Goal: Transaction & Acquisition: Purchase product/service

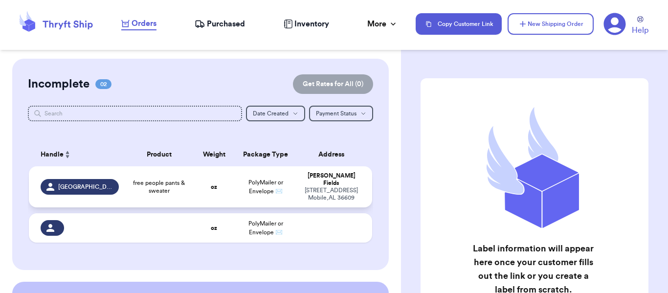
click at [165, 187] on span "free people pants & sweater" at bounding box center [159, 187] width 57 height 16
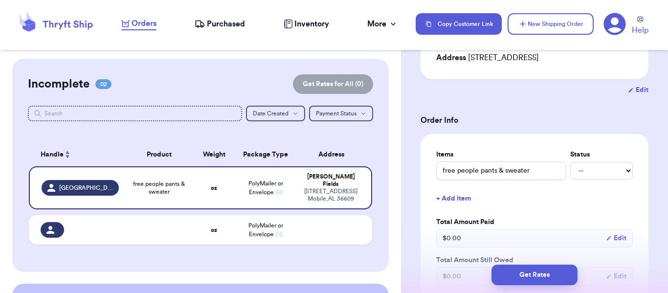
scroll to position [150, 0]
click at [584, 176] on select "-- Paid Owes" at bounding box center [601, 170] width 63 height 18
select select "unpaid"
click at [570, 161] on select "-- Paid Owes" at bounding box center [601, 170] width 63 height 18
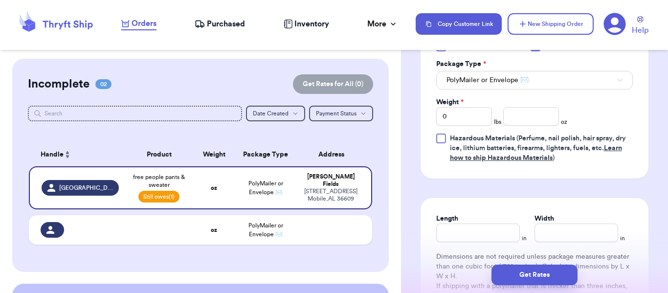
scroll to position [480, 0]
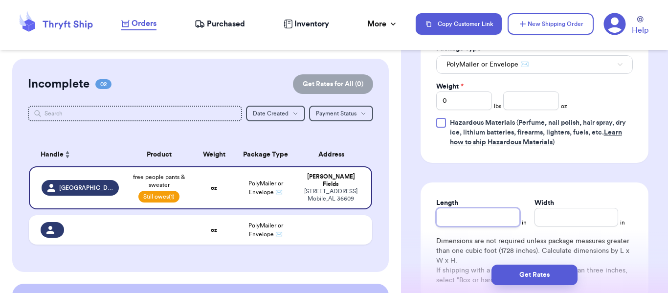
click at [447, 217] on input "Length" at bounding box center [478, 217] width 84 height 19
type input "1"
type input "10"
type input "1"
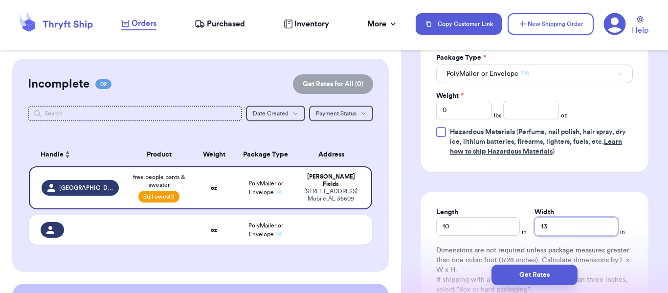
scroll to position [470, 0]
type input "13"
click at [457, 106] on input "0" at bounding box center [464, 110] width 56 height 19
click at [487, 224] on input "10" at bounding box center [478, 227] width 84 height 19
type input "1"
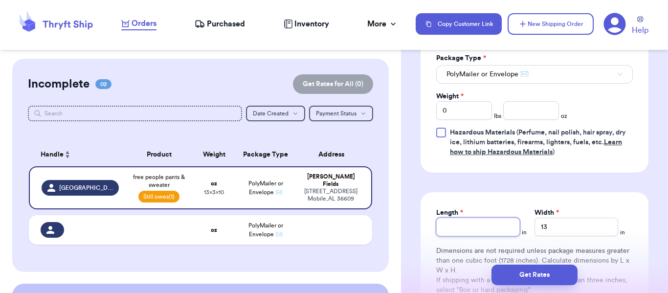
type input "1"
type input "14"
type input "1"
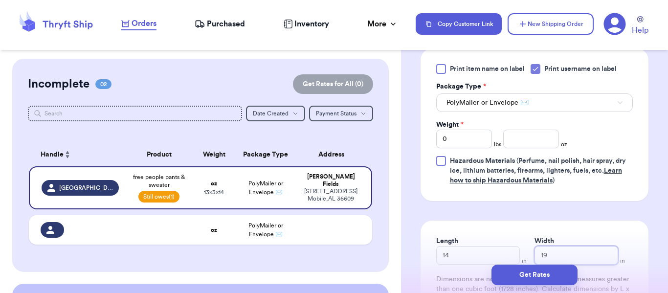
scroll to position [441, 0]
type input "19"
click at [452, 141] on input "0" at bounding box center [464, 140] width 56 height 19
type input "2"
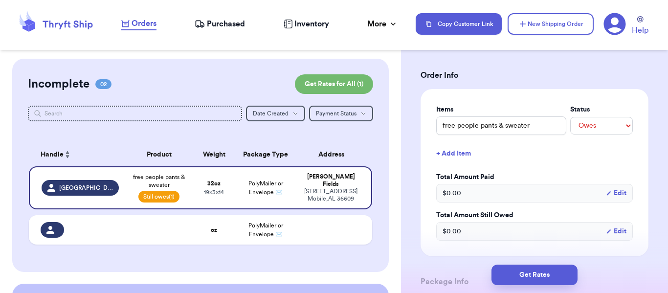
scroll to position [127, 0]
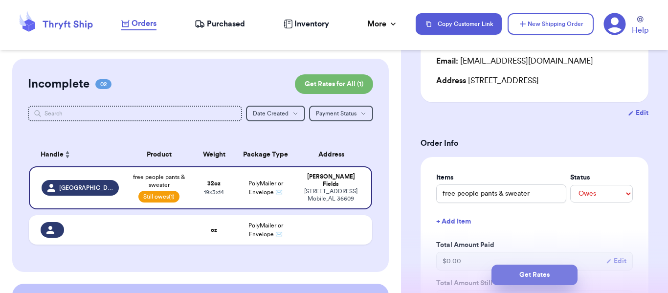
type input "1"
click at [527, 277] on button "Get Rates" at bounding box center [535, 275] width 86 height 21
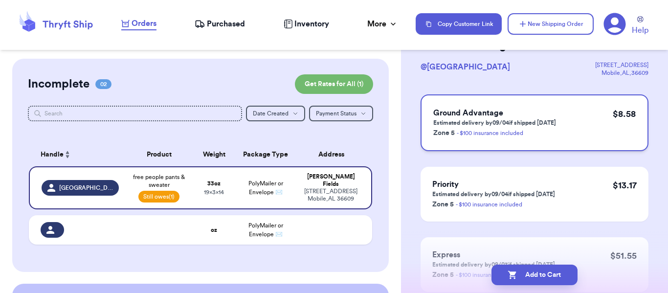
scroll to position [0, 0]
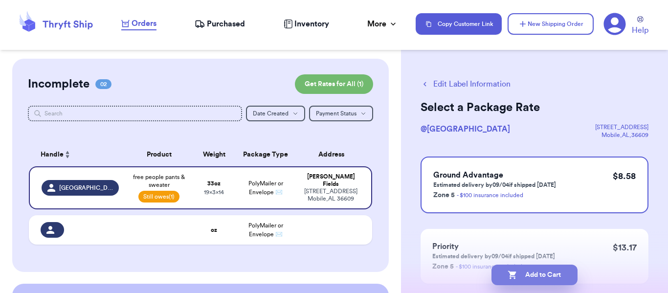
click at [535, 273] on button "Add to Cart" at bounding box center [535, 275] width 86 height 21
checkbox input "true"
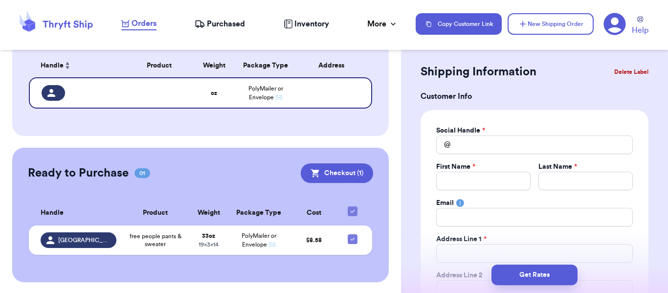
scroll to position [90, 0]
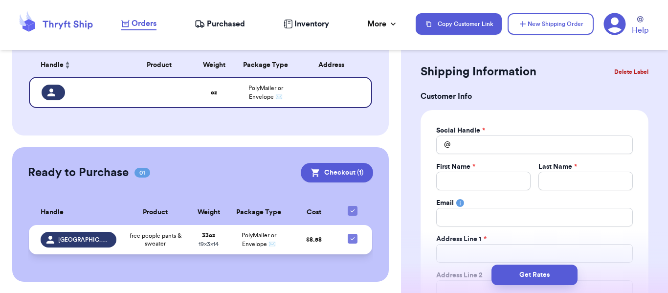
click at [179, 246] on td "free people pants & sweater" at bounding box center [155, 239] width 67 height 29
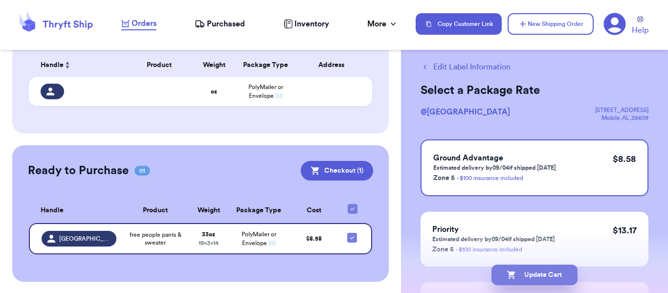
click at [532, 279] on button "Update Cart" at bounding box center [535, 275] width 86 height 21
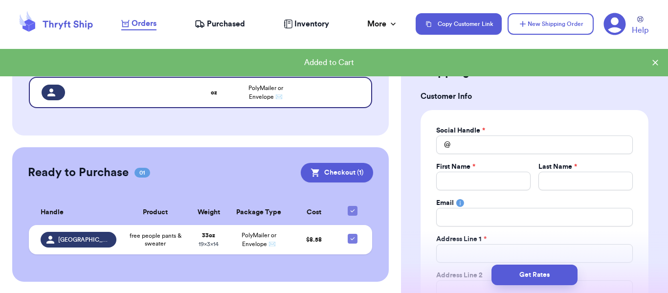
scroll to position [90, 0]
click at [334, 175] on button "Checkout ( 1 )" at bounding box center [337, 172] width 72 height 20
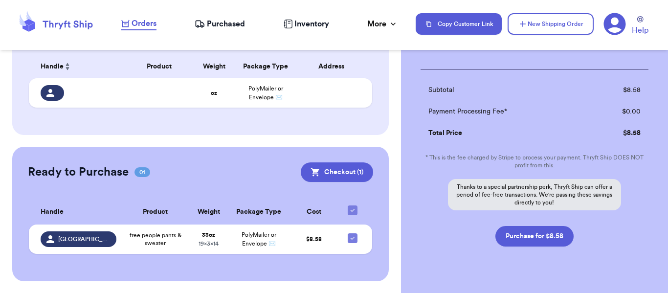
scroll to position [133, 0]
click at [532, 236] on button "Purchase for $8.58" at bounding box center [534, 235] width 78 height 21
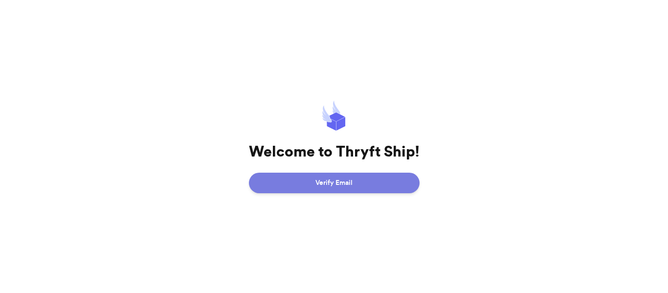
click at [321, 179] on button "Verify Email" at bounding box center [334, 183] width 171 height 21
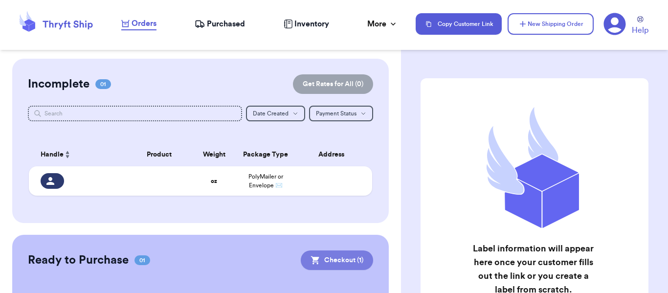
click at [324, 264] on button "Checkout ( 1 )" at bounding box center [337, 260] width 72 height 20
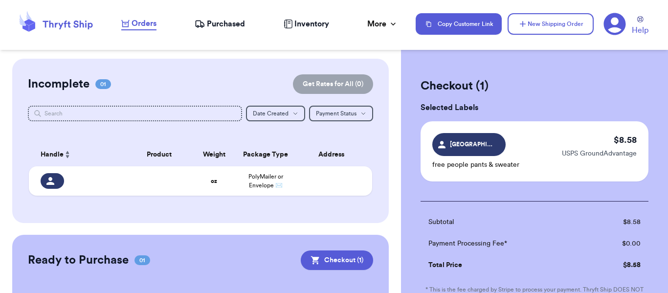
scroll to position [154, 0]
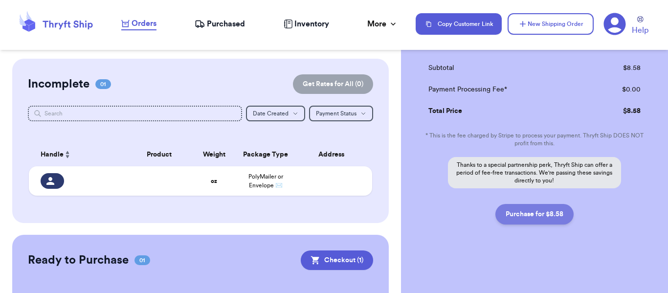
click at [533, 210] on button "Purchase for $8.58" at bounding box center [534, 214] width 78 height 21
checkbox input "false"
checkbox input "true"
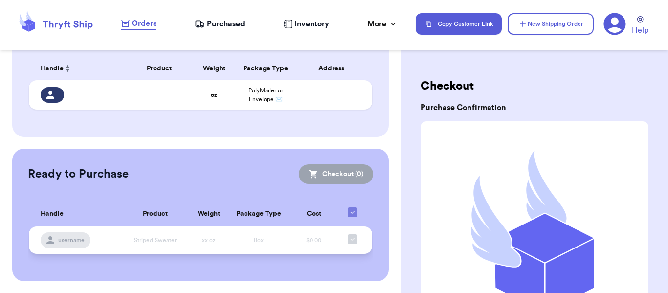
scroll to position [0, 0]
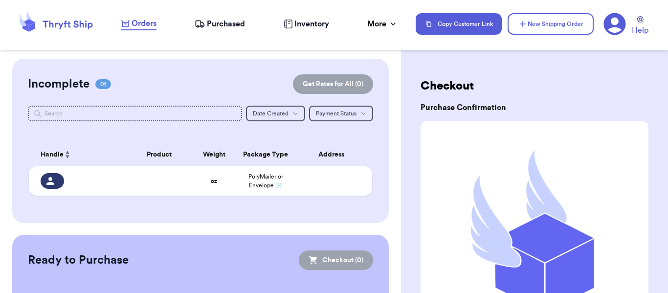
click at [227, 27] on span "Purchased" at bounding box center [226, 24] width 38 height 12
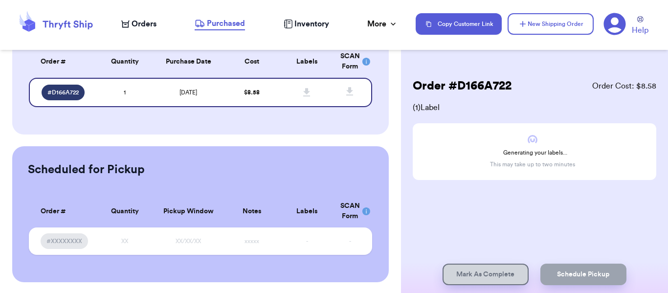
scroll to position [84, 0]
drag, startPoint x: 232, startPoint y: 182, endPoint x: 141, endPoint y: 96, distance: 125.6
click at [141, 96] on td "1" at bounding box center [124, 91] width 55 height 29
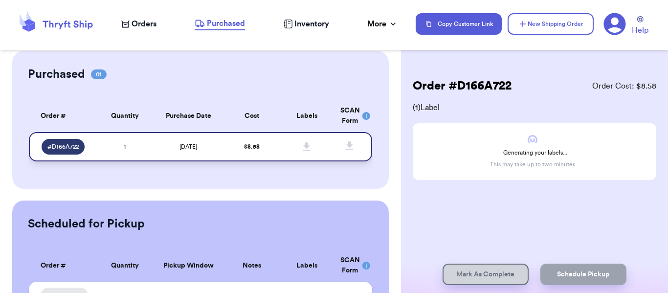
click at [62, 147] on span "# D166A722" at bounding box center [62, 147] width 31 height 8
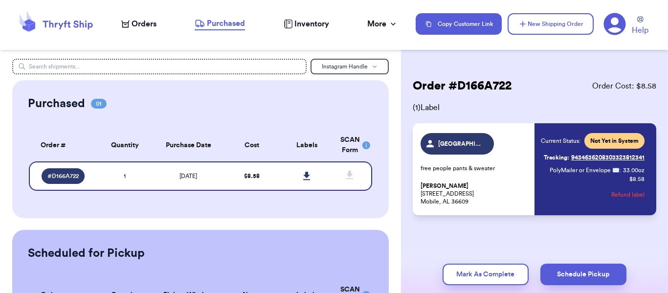
scroll to position [0, 0]
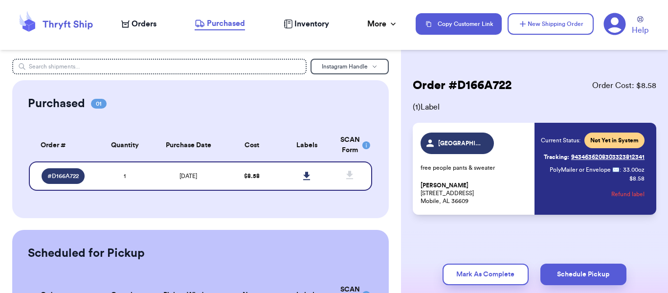
click at [508, 185] on p "[PERSON_NAME] [STREET_ADDRESS]" at bounding box center [475, 192] width 108 height 23
click at [563, 174] on div "Current Status: Not Yet in System Tracking: 9434636208303323812341 PolyMailer o…" at bounding box center [593, 169] width 104 height 72
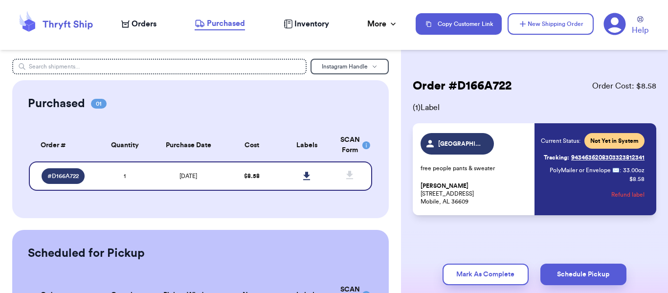
click at [138, 24] on span "Orders" at bounding box center [144, 24] width 25 height 12
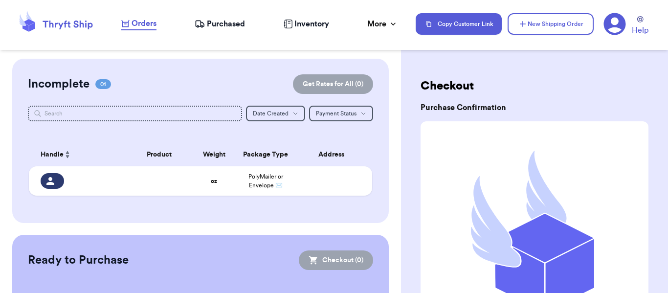
click at [224, 27] on span "Purchased" at bounding box center [226, 24] width 38 height 12
